Goal: Information Seeking & Learning: Learn about a topic

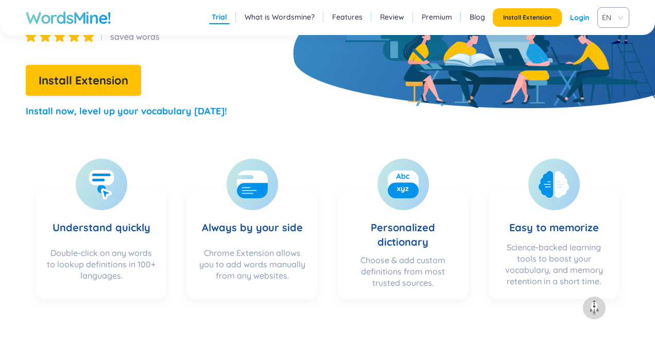
scroll to position [225, 0]
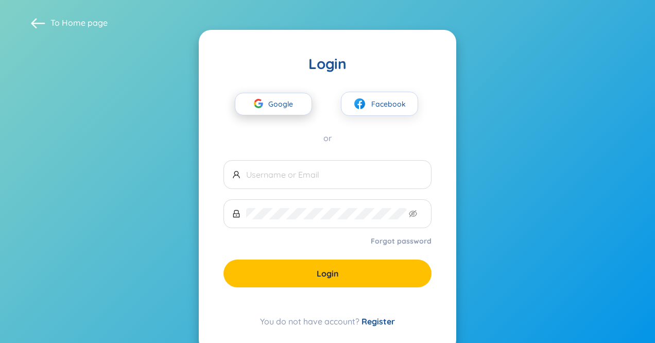
click at [268, 105] on span "Google" at bounding box center [283, 104] width 30 height 22
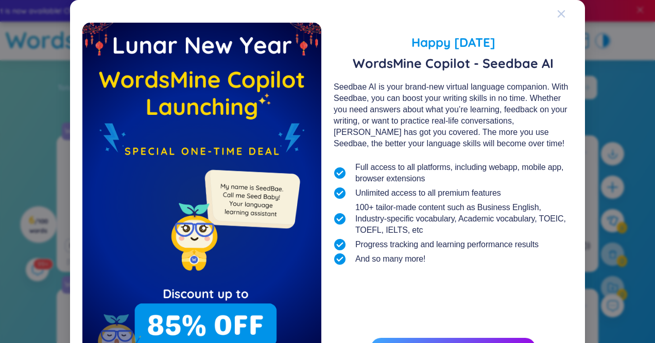
click at [562, 15] on icon "Close" at bounding box center [561, 13] width 7 height 7
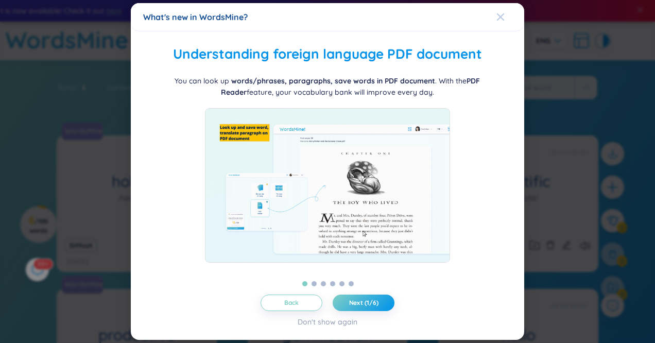
click at [504, 15] on span "Close" at bounding box center [510, 17] width 28 height 28
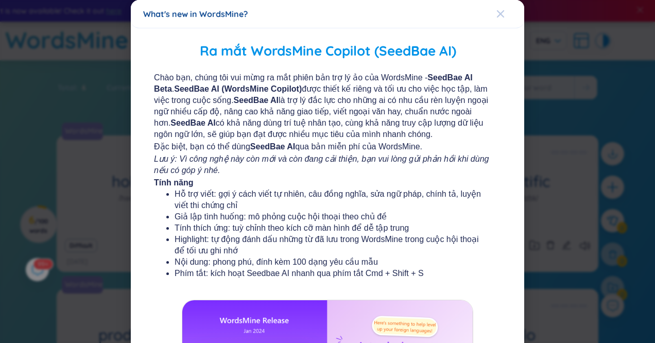
click at [507, 11] on span "Close" at bounding box center [510, 14] width 28 height 28
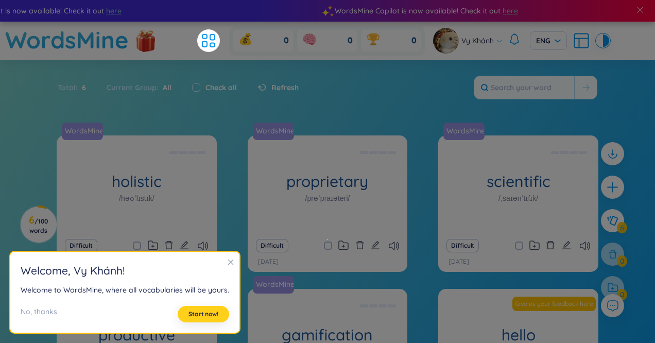
click at [205, 317] on span "Start now!" at bounding box center [203, 314] width 30 height 8
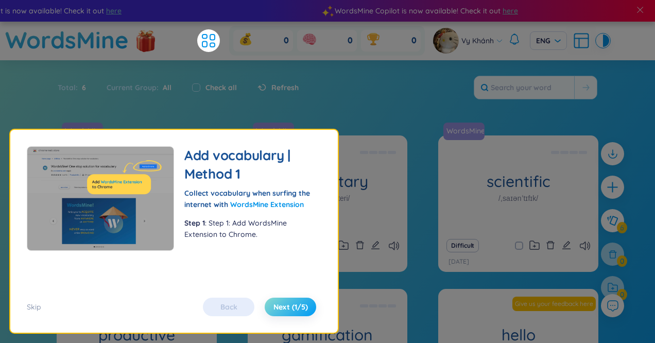
click at [274, 305] on span "Next (1/5)" at bounding box center [290, 307] width 34 height 10
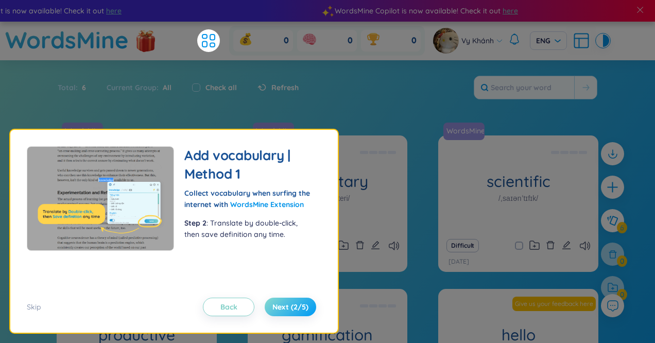
click at [274, 305] on span "Next (2/5)" at bounding box center [290, 307] width 36 height 10
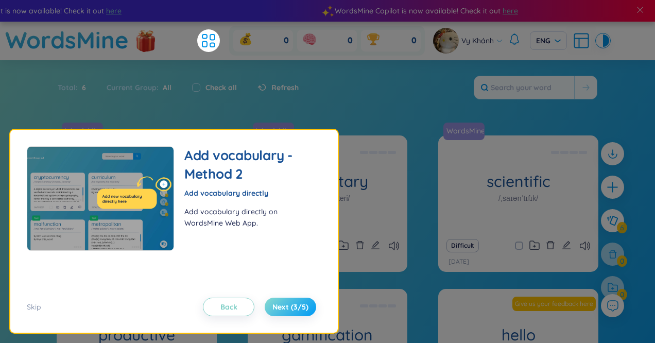
click at [274, 305] on span "Next (3/5)" at bounding box center [290, 307] width 36 height 10
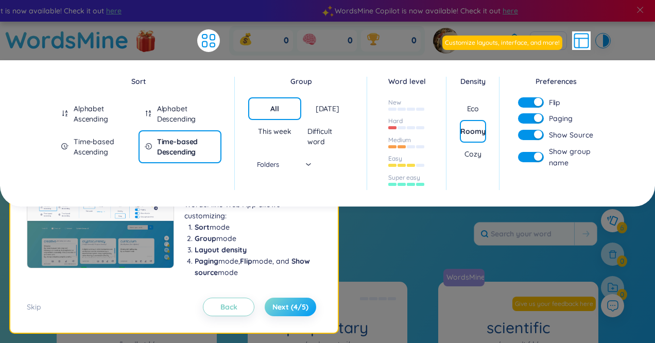
click at [274, 305] on span "Next (4/5)" at bounding box center [290, 307] width 36 height 10
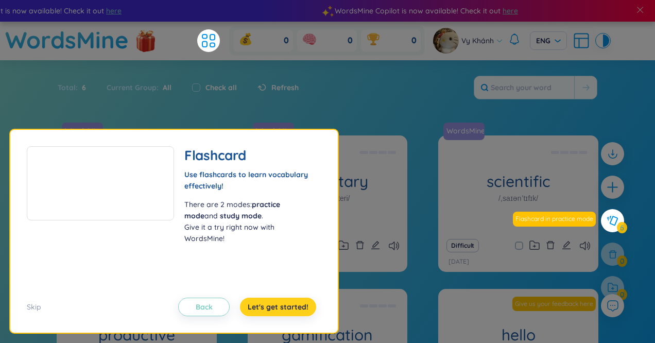
click at [274, 305] on span "Let's get started!" at bounding box center [278, 307] width 61 height 10
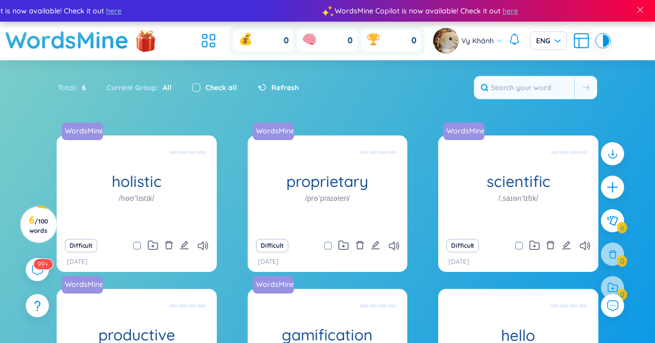
click at [192, 82] on label at bounding box center [196, 87] width 8 height 11
click at [192, 83] on input "checkbox" at bounding box center [196, 87] width 8 height 8
checkbox input "true"
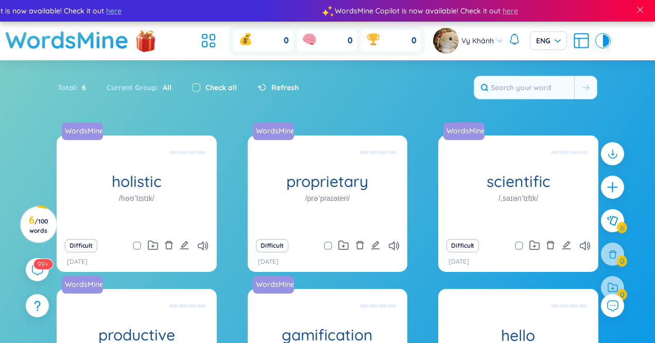
checkbox input "true"
click at [192, 82] on label at bounding box center [196, 87] width 8 height 11
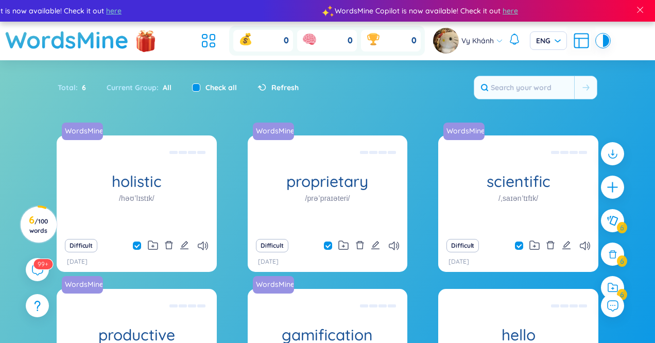
click at [192, 83] on input "checkbox" at bounding box center [196, 87] width 8 height 8
checkbox input "false"
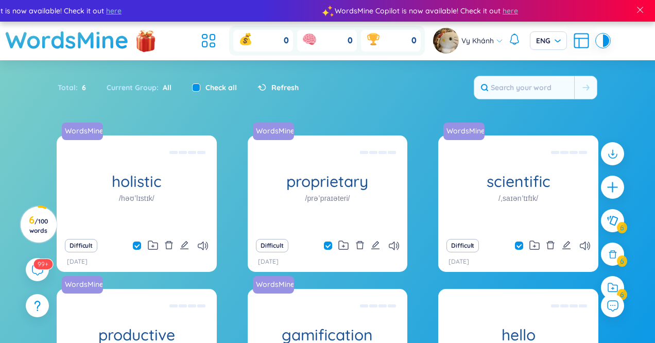
checkbox input "false"
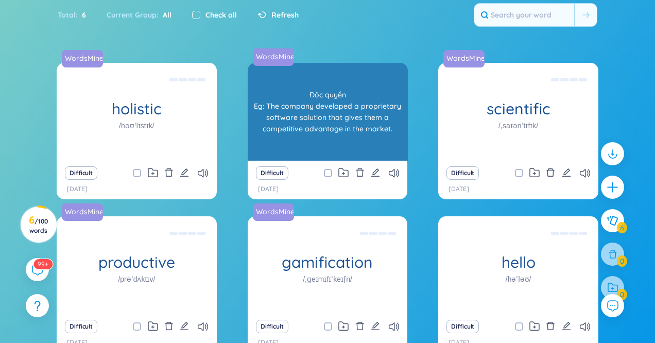
scroll to position [136, 0]
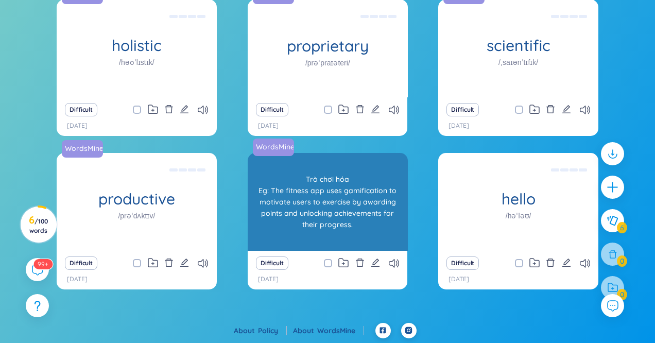
click at [305, 217] on div "gamification /ˌɡeɪmɪfɪˈkeɪʃn/" at bounding box center [328, 202] width 160 height 98
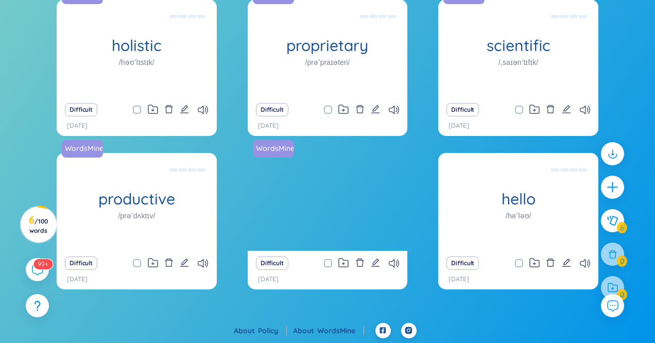
scroll to position [0, 0]
